Goal: Transaction & Acquisition: Purchase product/service

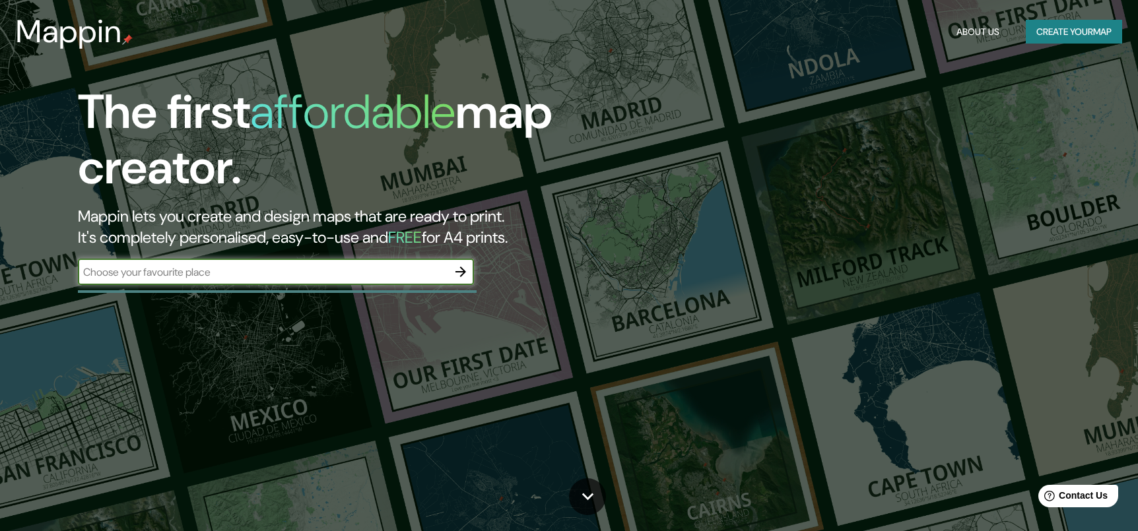
click at [434, 269] on input "text" at bounding box center [263, 272] width 370 height 15
type input "mundo"
click at [459, 272] on icon "button" at bounding box center [460, 272] width 11 height 11
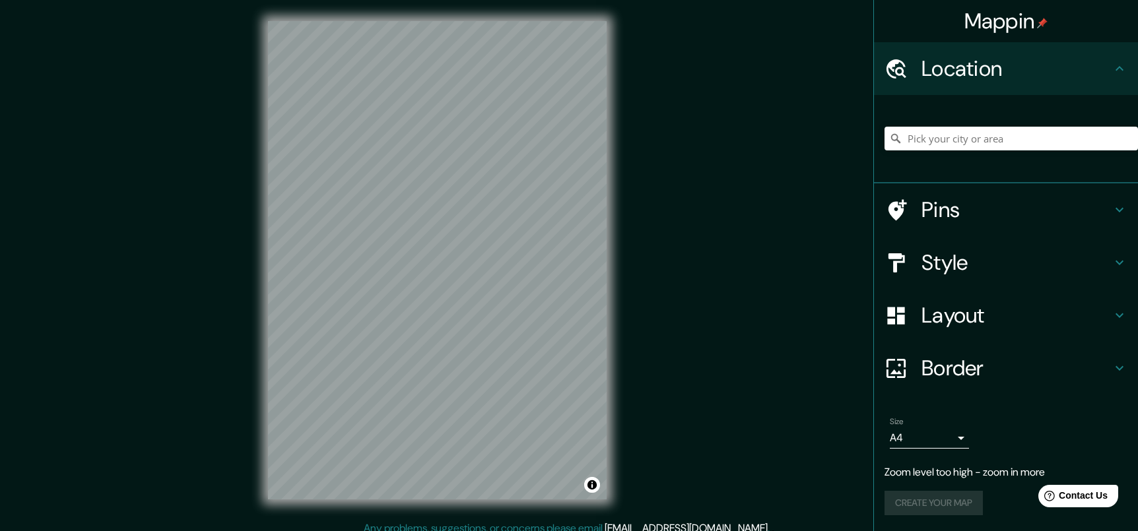
click at [1122, 212] on icon at bounding box center [1119, 210] width 16 height 16
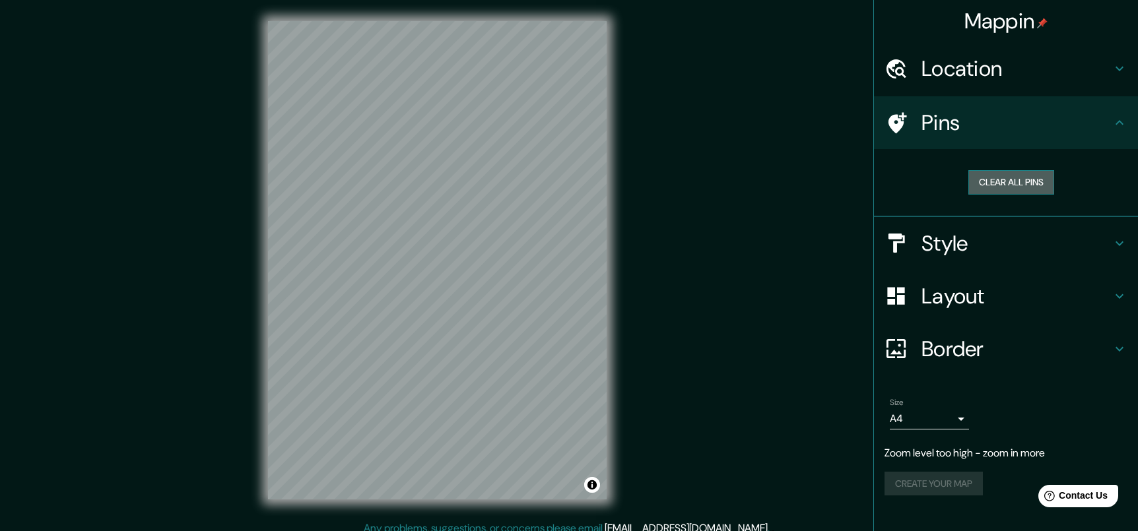
click at [1041, 187] on button "Clear all pins" at bounding box center [1011, 182] width 86 height 24
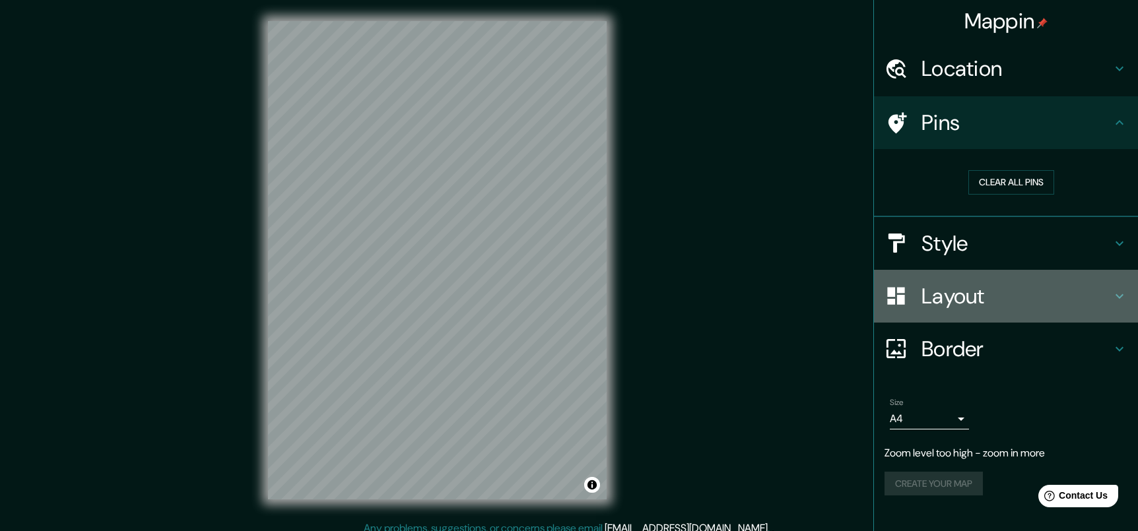
click at [1119, 292] on icon at bounding box center [1119, 296] width 16 height 16
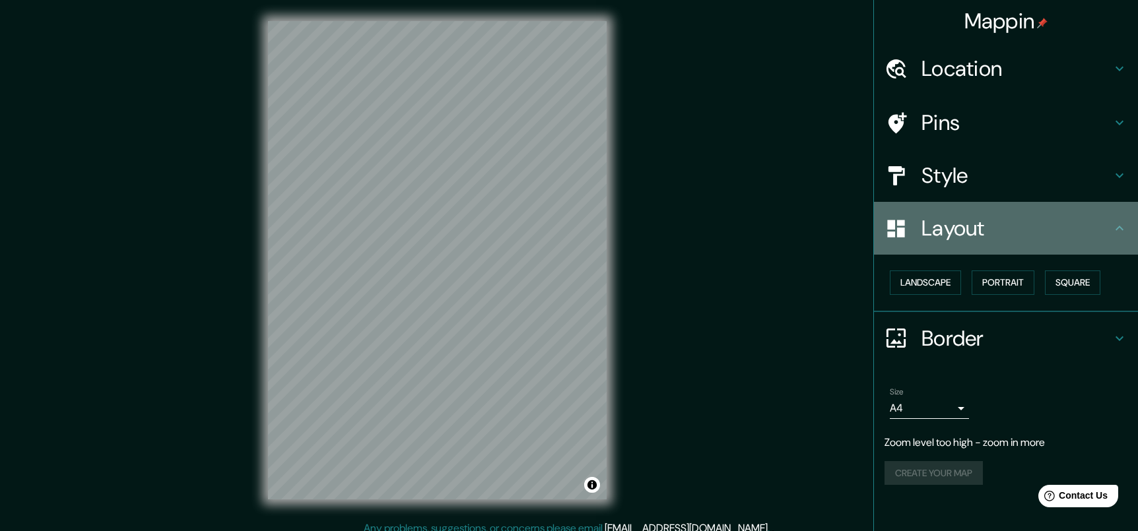
click at [1115, 229] on icon at bounding box center [1119, 228] width 8 height 5
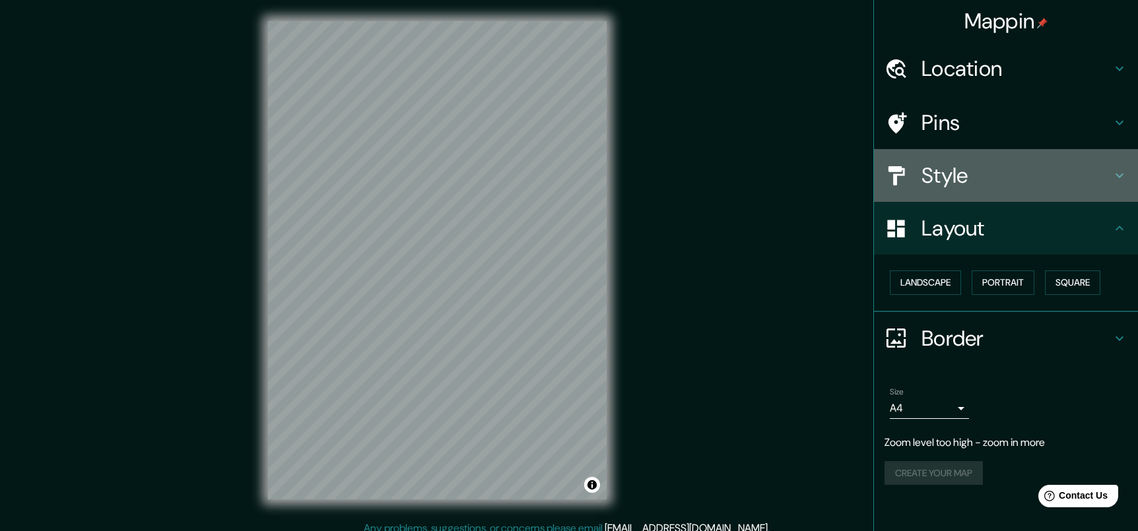
click at [1118, 181] on icon at bounding box center [1119, 176] width 16 height 16
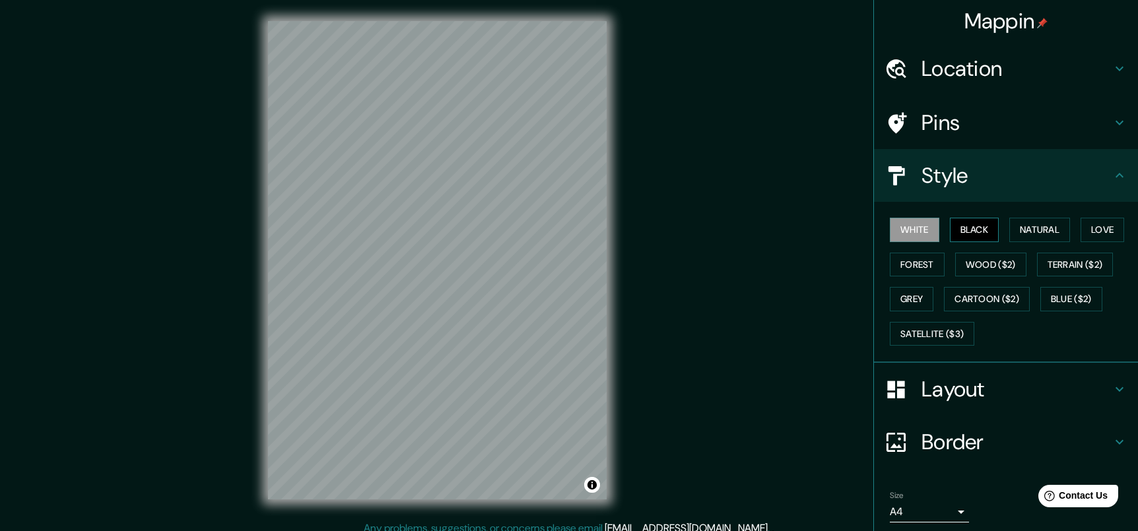
click at [959, 227] on button "Black" at bounding box center [973, 230] width 49 height 24
click at [925, 229] on button "White" at bounding box center [913, 230] width 49 height 24
click at [1050, 228] on button "Natural" at bounding box center [1039, 230] width 61 height 24
click at [920, 234] on button "White" at bounding box center [913, 230] width 49 height 24
click at [1056, 227] on button "Natural" at bounding box center [1039, 230] width 61 height 24
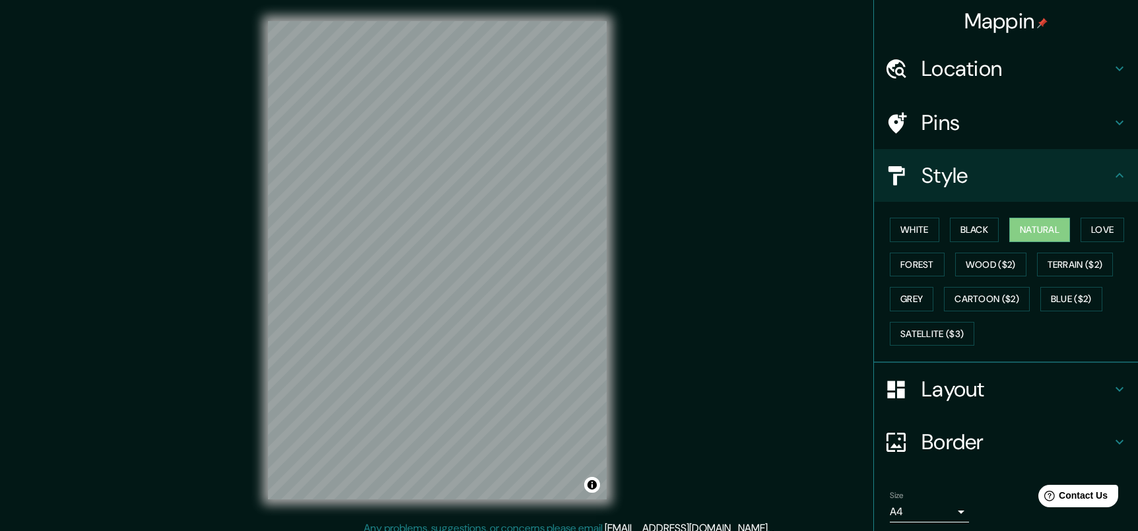
click at [998, 399] on h4 "Layout" at bounding box center [1016, 389] width 190 height 26
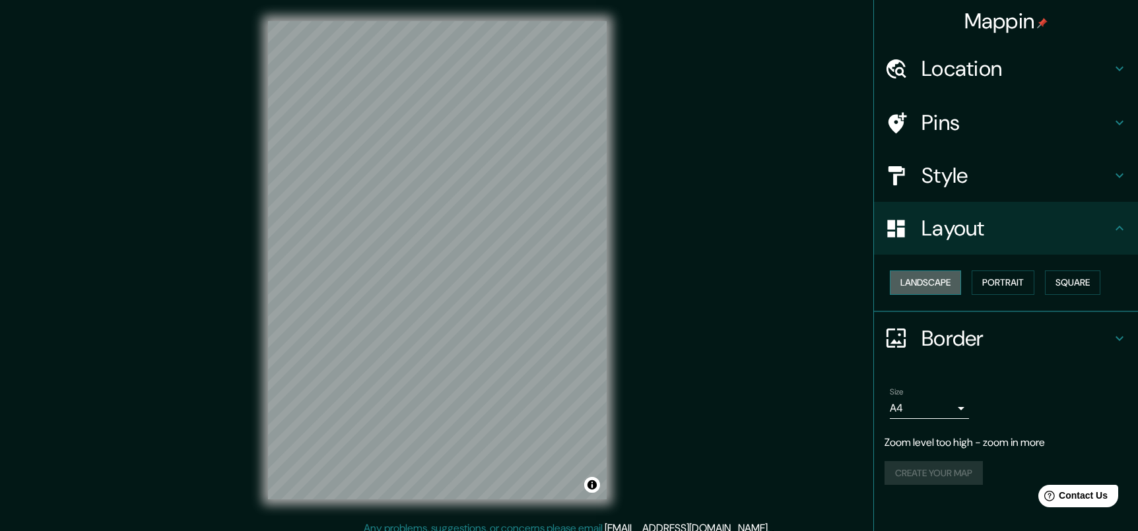
click at [933, 288] on button "Landscape" at bounding box center [924, 283] width 71 height 24
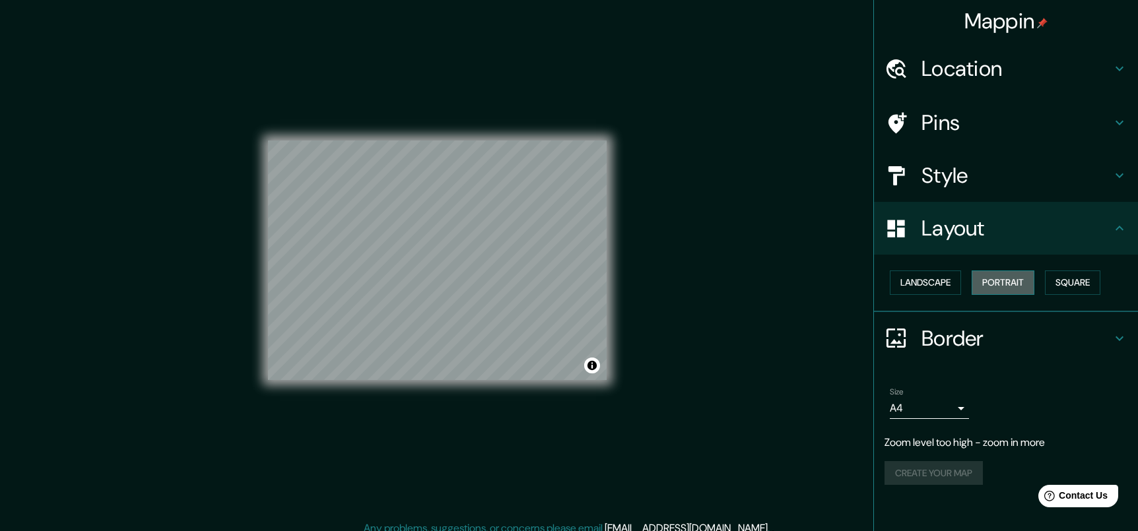
click at [997, 284] on button "Portrait" at bounding box center [1002, 283] width 63 height 24
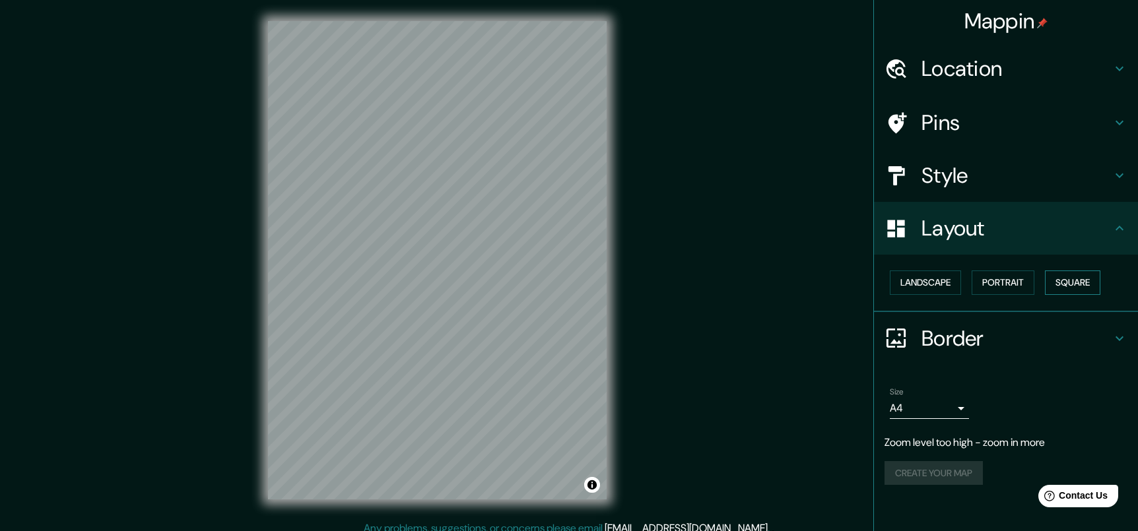
click at [1099, 282] on button "Square" at bounding box center [1072, 283] width 55 height 24
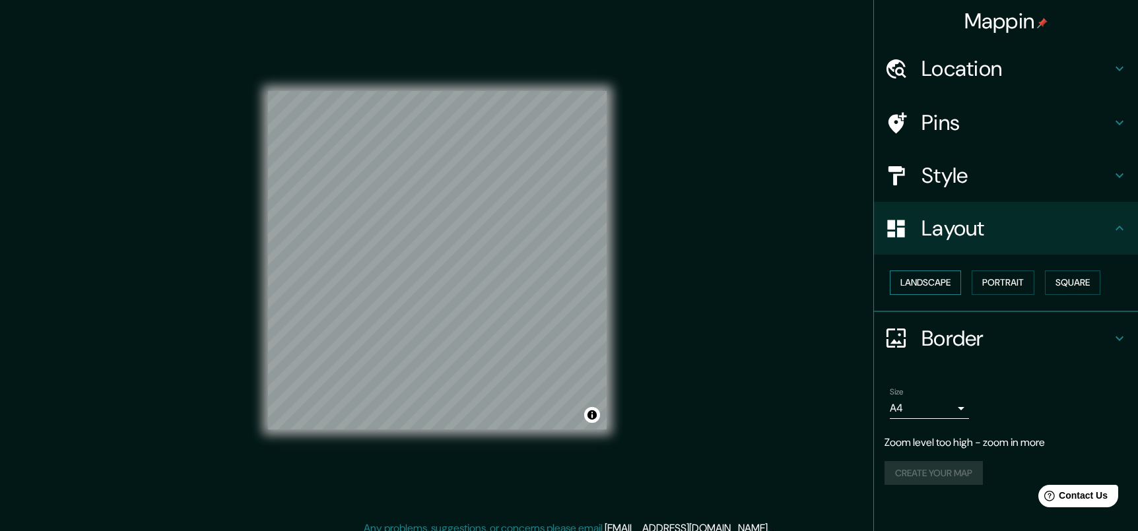
click at [928, 279] on button "Landscape" at bounding box center [924, 283] width 71 height 24
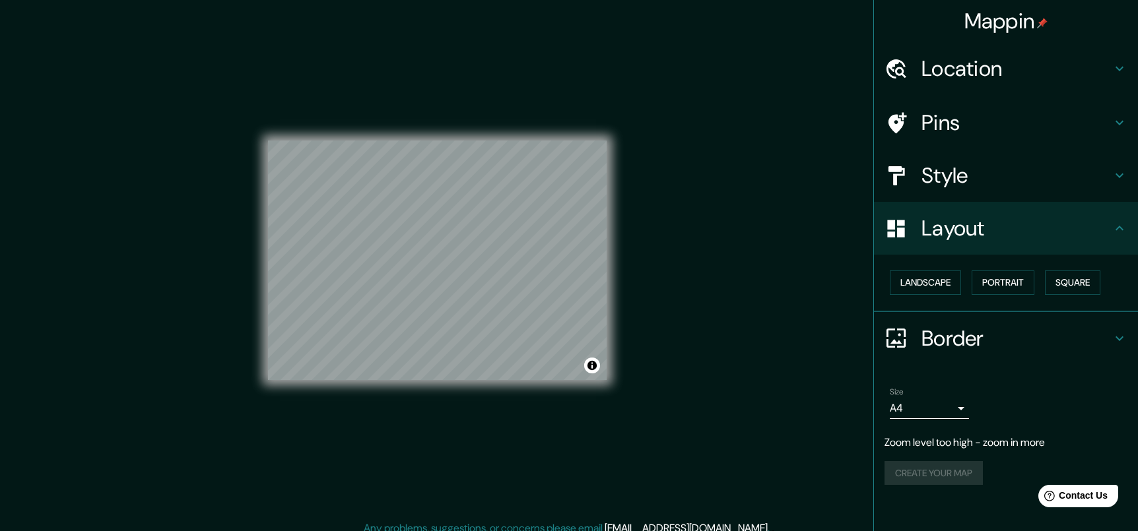
click at [1005, 61] on h4 "Location" at bounding box center [1016, 68] width 190 height 26
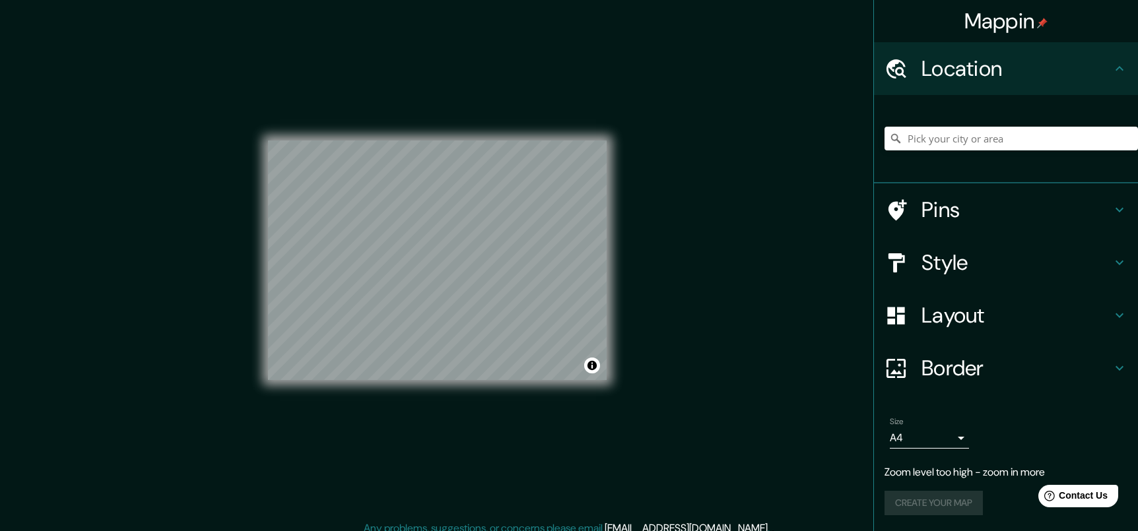
click at [1076, 61] on h4 "Location" at bounding box center [1016, 68] width 190 height 26
click at [1118, 63] on icon at bounding box center [1119, 69] width 16 height 16
click at [1122, 220] on div "Pins" at bounding box center [1006, 209] width 264 height 53
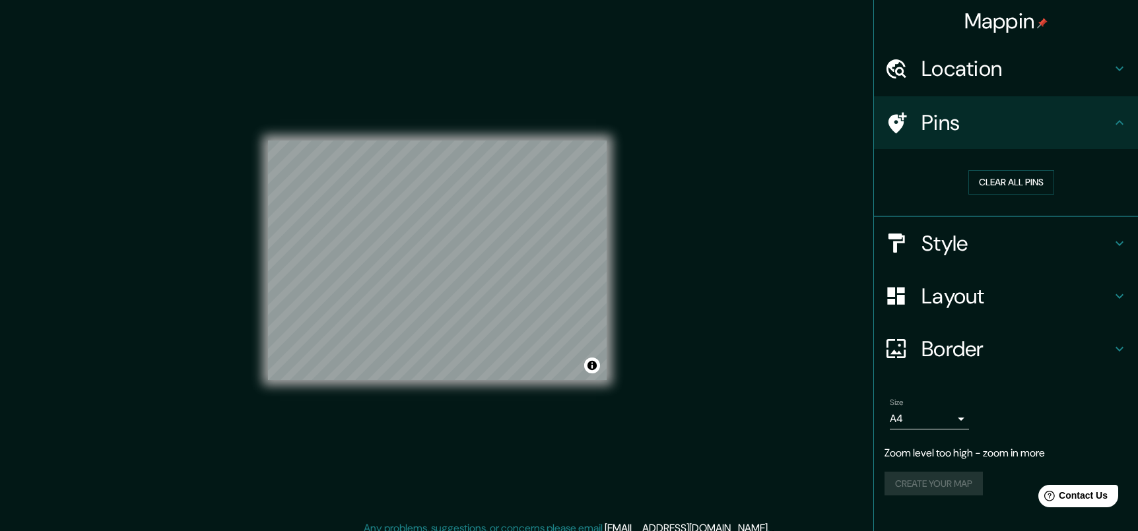
click at [1118, 122] on icon at bounding box center [1119, 123] width 16 height 16
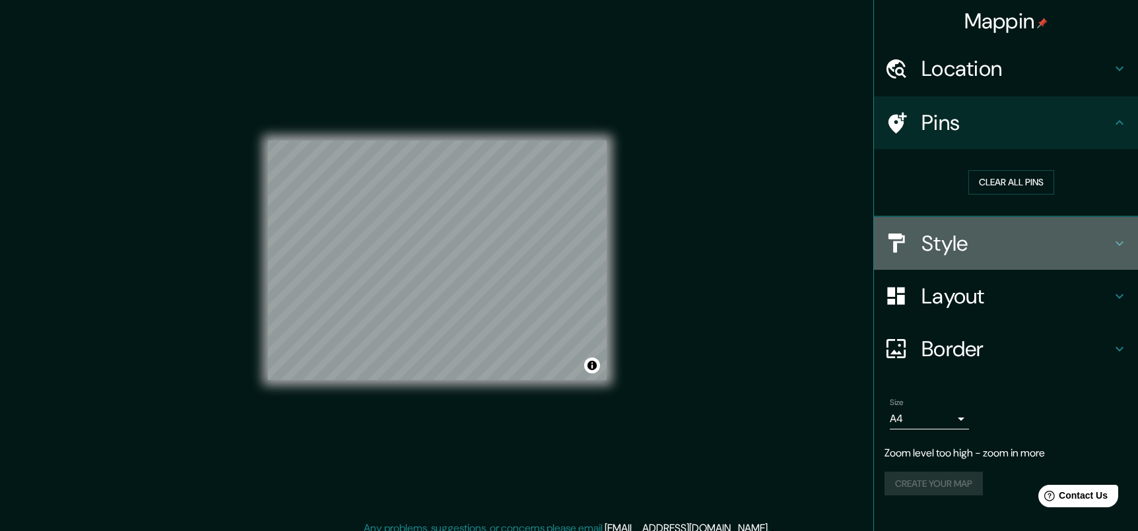
click at [1114, 241] on icon at bounding box center [1119, 244] width 16 height 16
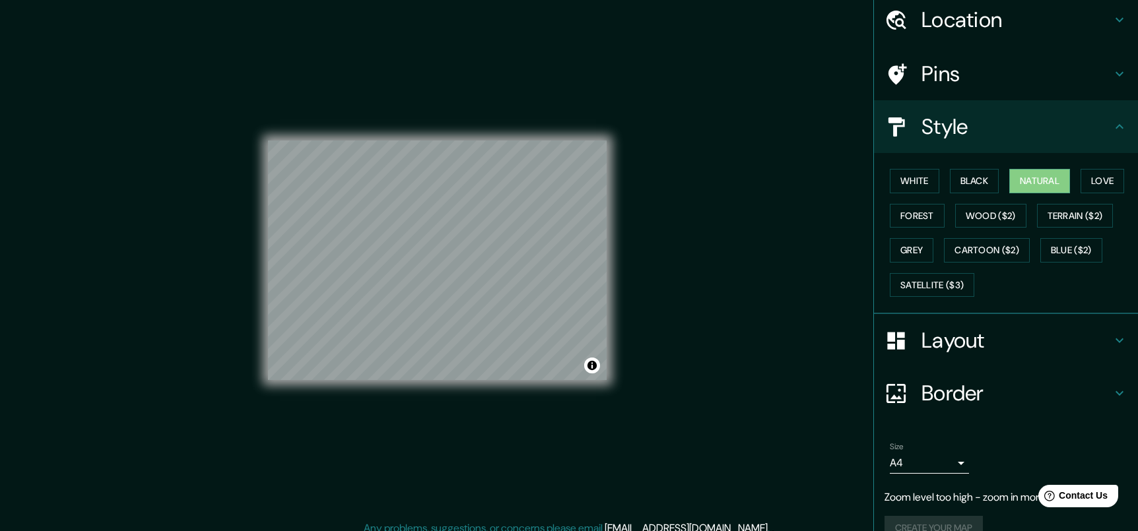
scroll to position [51, 0]
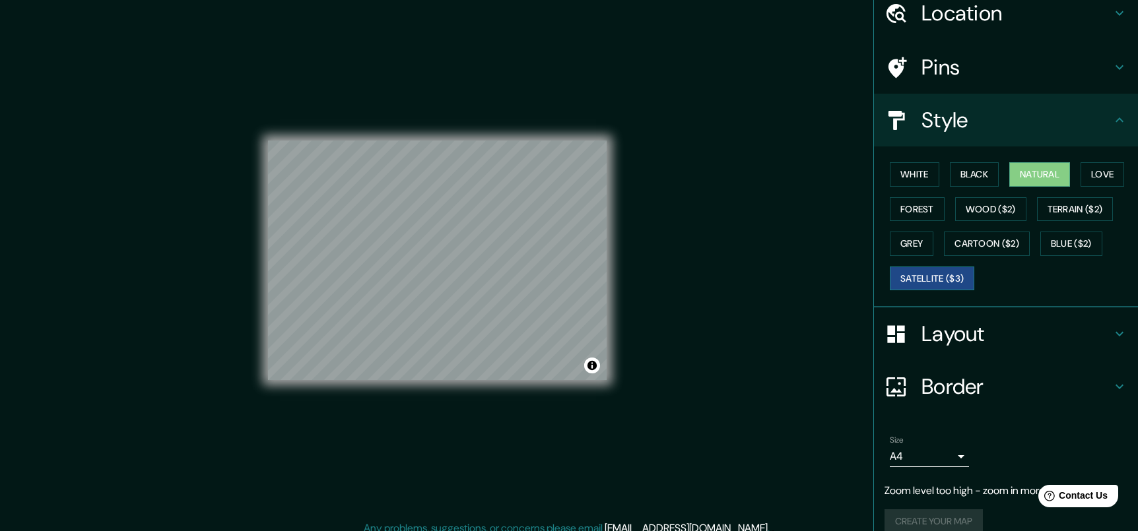
click at [961, 270] on button "Satellite ($3)" at bounding box center [931, 279] width 84 height 24
click at [1052, 172] on button "Natural" at bounding box center [1039, 176] width 61 height 24
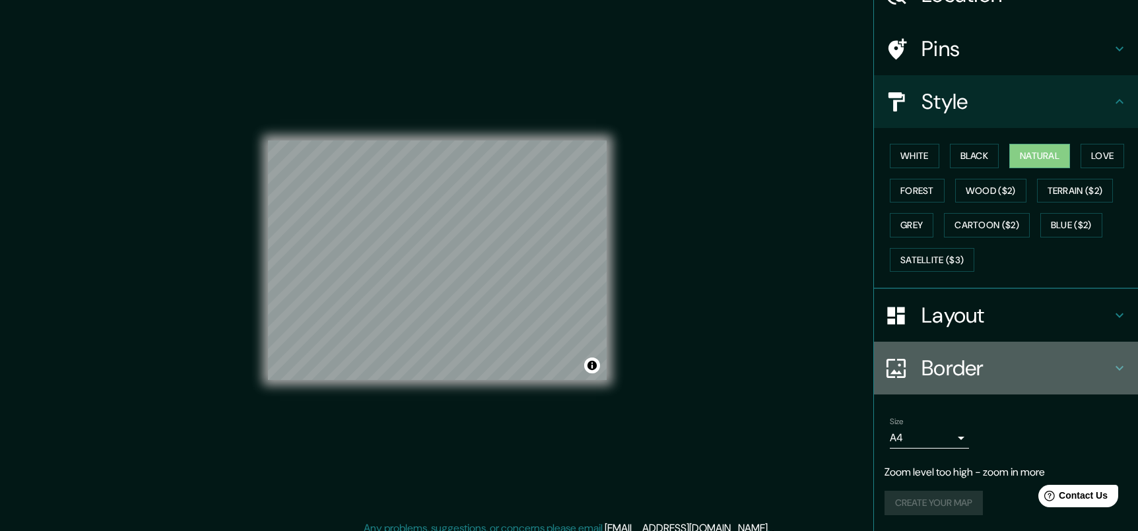
click at [1070, 372] on h4 "Border" at bounding box center [1016, 368] width 190 height 26
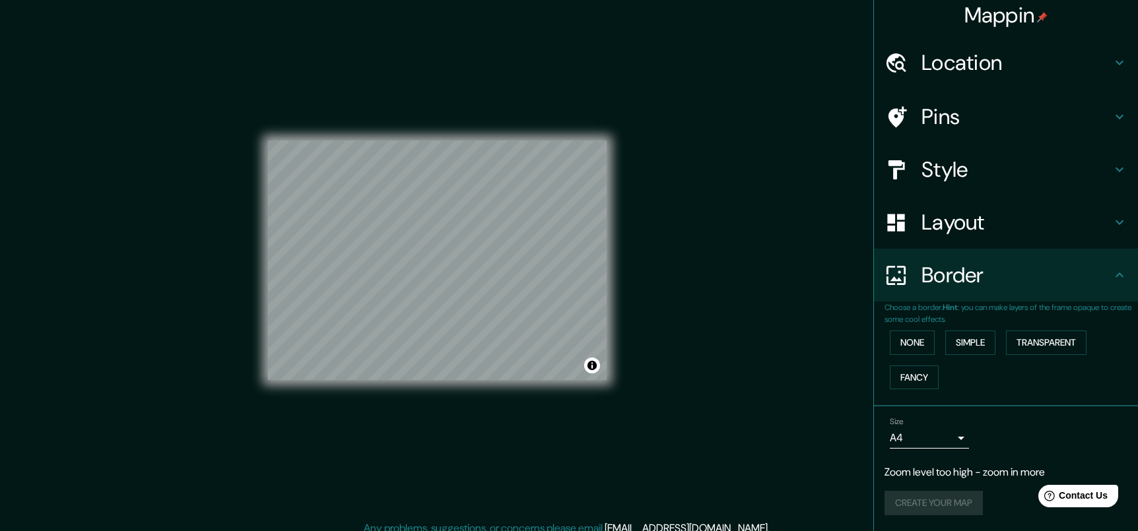
scroll to position [6, 0]
click at [916, 335] on button "None" at bounding box center [911, 343] width 45 height 24
click at [970, 342] on button "Simple" at bounding box center [970, 343] width 50 height 24
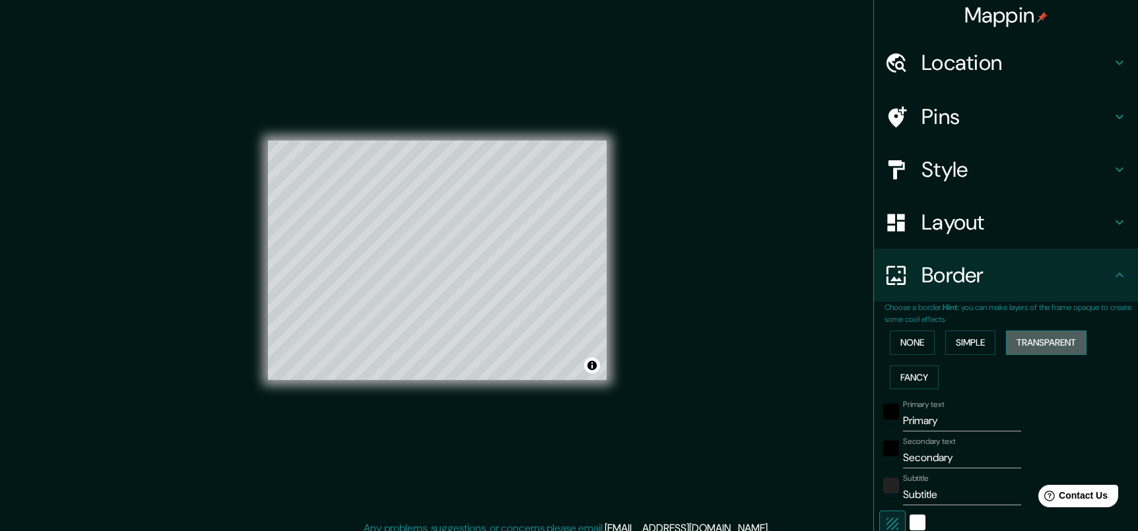
click at [1037, 339] on button "Transparent" at bounding box center [1046, 343] width 80 height 24
click at [919, 381] on button "Fancy" at bounding box center [913, 378] width 49 height 24
click at [910, 346] on button "None" at bounding box center [911, 343] width 45 height 24
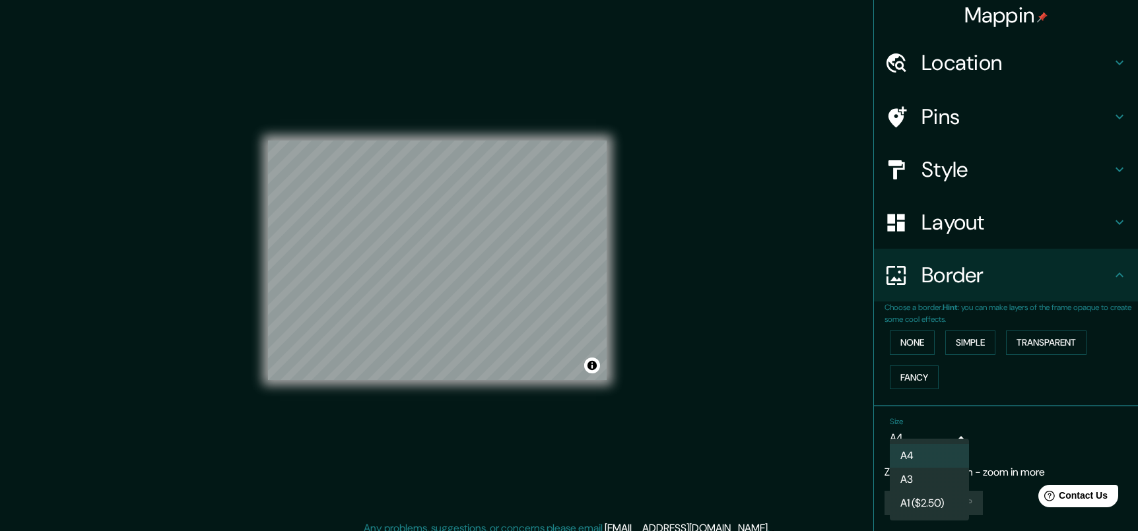
drag, startPoint x: 960, startPoint y: 436, endPoint x: 938, endPoint y: 439, distance: 21.9
click at [938, 439] on body "Mappin Location Pins Style Layout Border Choose a border. Hint : you can make l…" at bounding box center [569, 265] width 1138 height 531
click at [930, 476] on li "A3" at bounding box center [928, 480] width 79 height 24
click at [955, 437] on body "Mappin Location Pins Style Layout Border Choose a border. Hint : you can make l…" at bounding box center [569, 265] width 1138 height 531
click at [946, 452] on li "A4" at bounding box center [928, 456] width 79 height 24
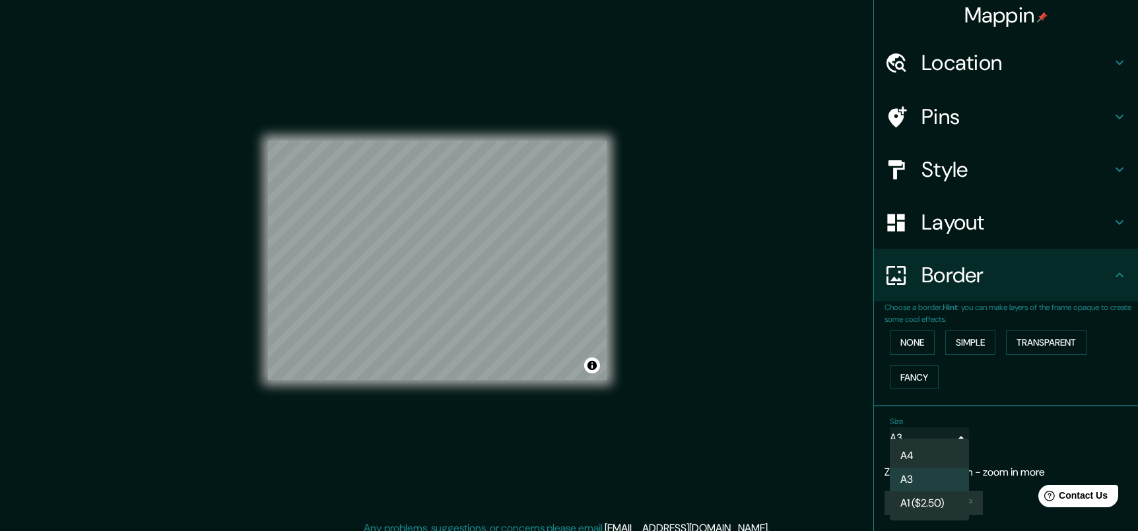
type input "single"
